Goal: Transaction & Acquisition: Purchase product/service

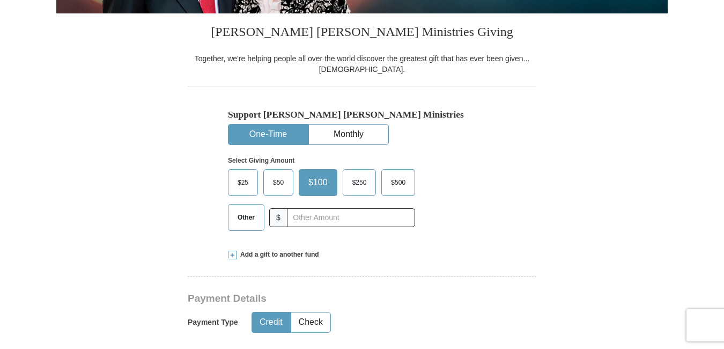
scroll to position [259, 0]
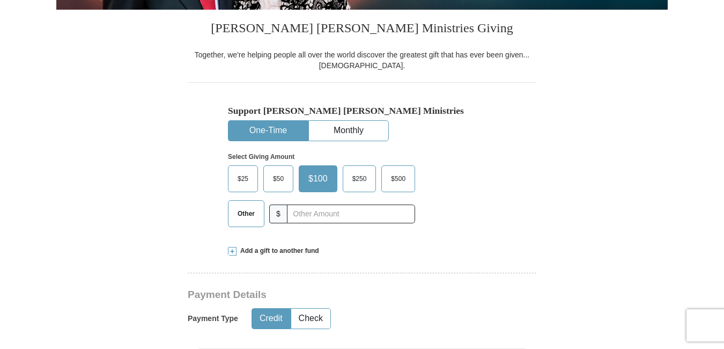
click at [278, 176] on span "$50" at bounding box center [278, 179] width 21 height 16
click at [0, 0] on input "$50" at bounding box center [0, 0] width 0 height 0
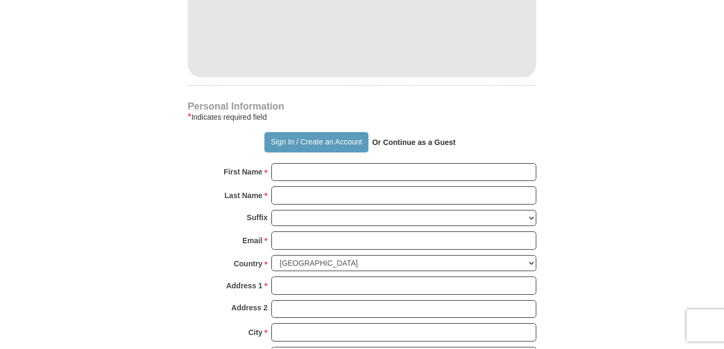
scroll to position [660, 0]
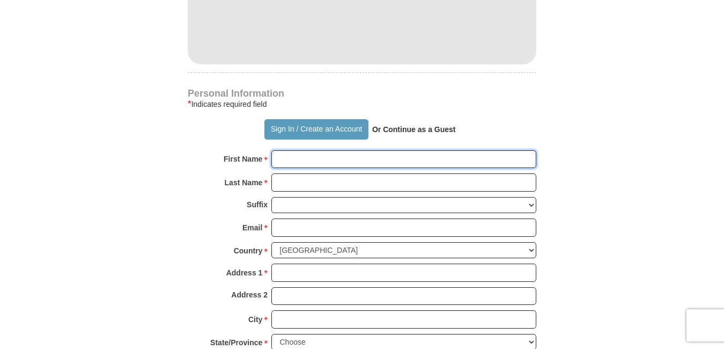
click at [322, 156] on input "First Name *" at bounding box center [404, 159] width 265 height 18
type input "[PERSON_NAME]"
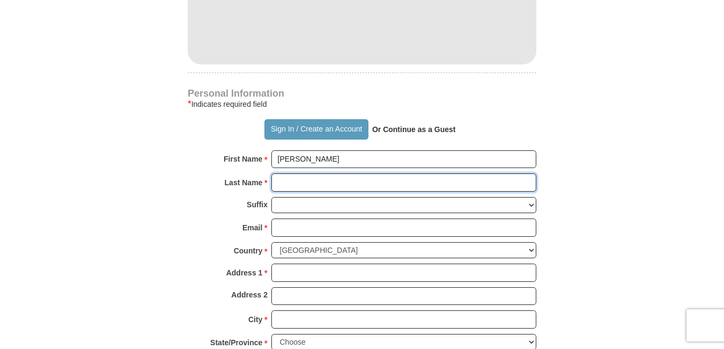
type input "[PERSON_NAME]"
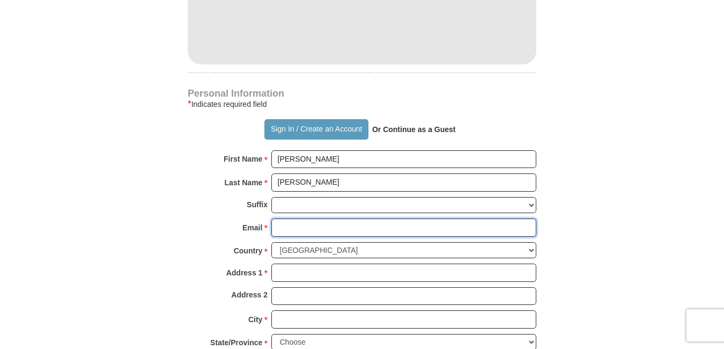
type input "[EMAIL_ADDRESS][DOMAIN_NAME]"
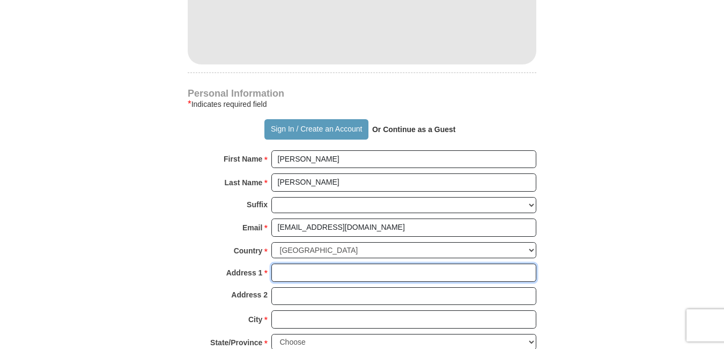
type input "[STREET_ADDRESS]"
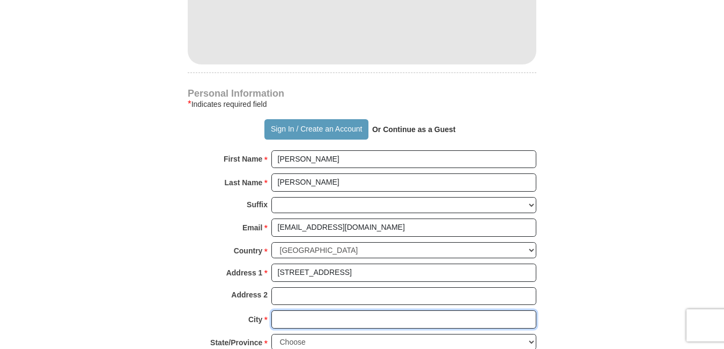
type input "Delphi"
select select "IN"
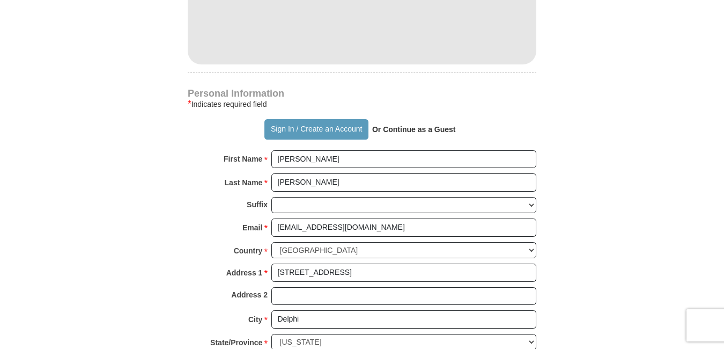
type input "46923"
type input "7654904999"
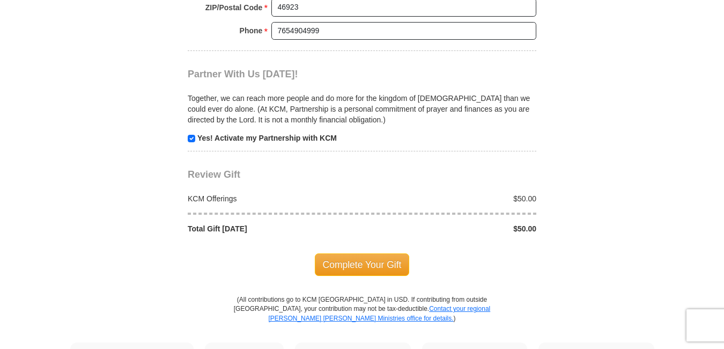
scroll to position [1020, 0]
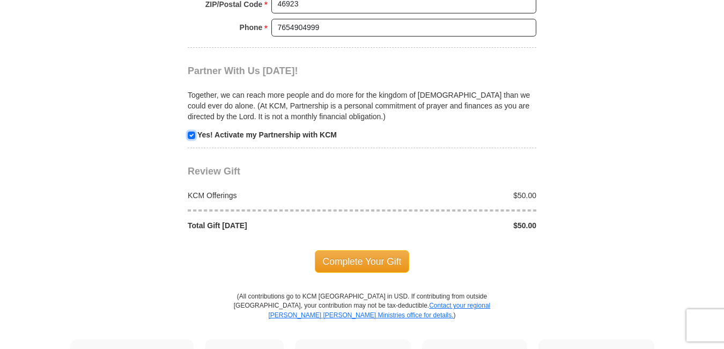
click at [191, 134] on input "checkbox" at bounding box center [192, 135] width 8 height 8
checkbox input "false"
click at [344, 262] on span "Complete Your Gift" at bounding box center [362, 261] width 95 height 23
